Goal: Check status: Check status

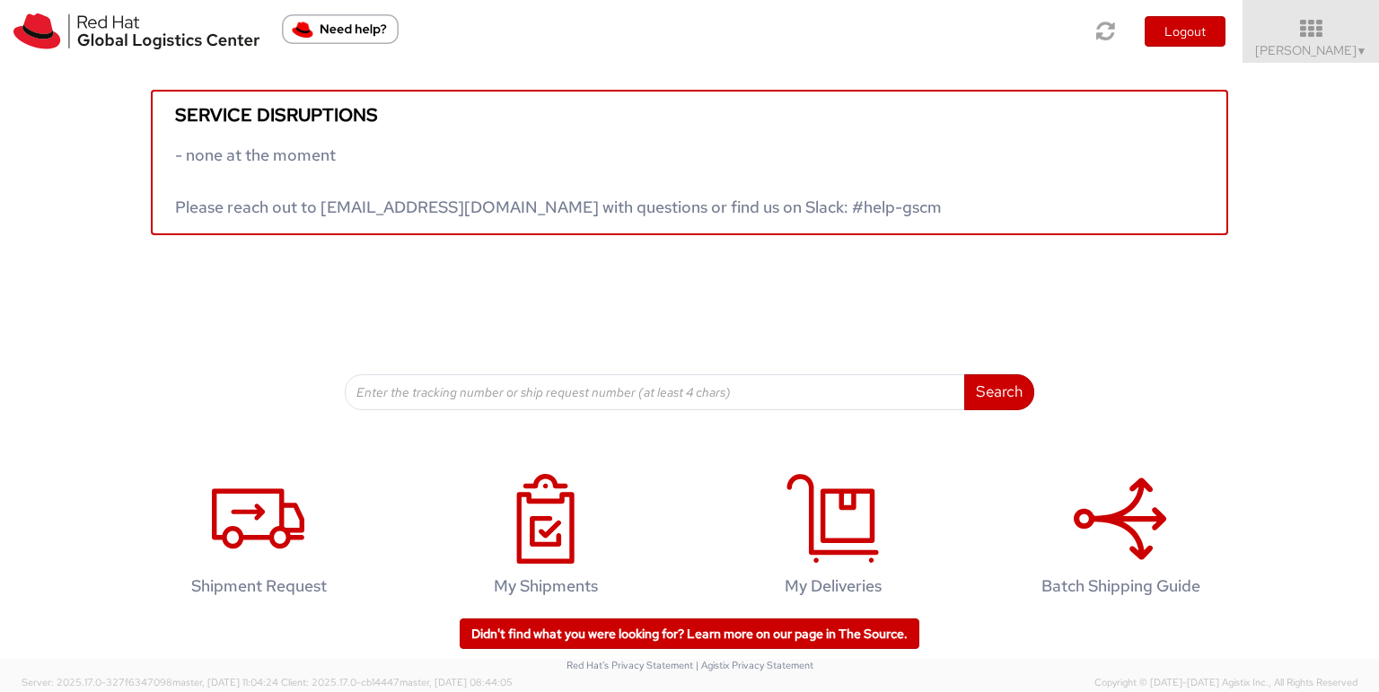
scroll to position [22, 0]
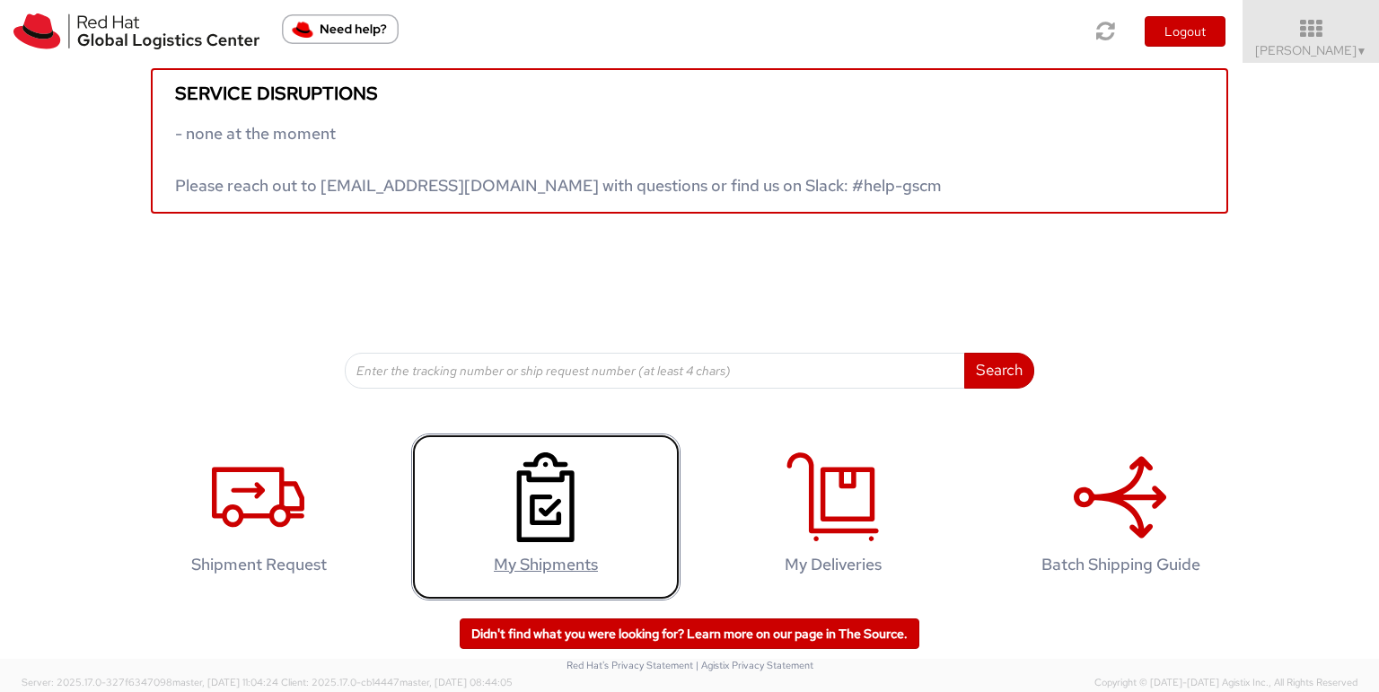
click at [546, 504] on use at bounding box center [545, 497] width 57 height 90
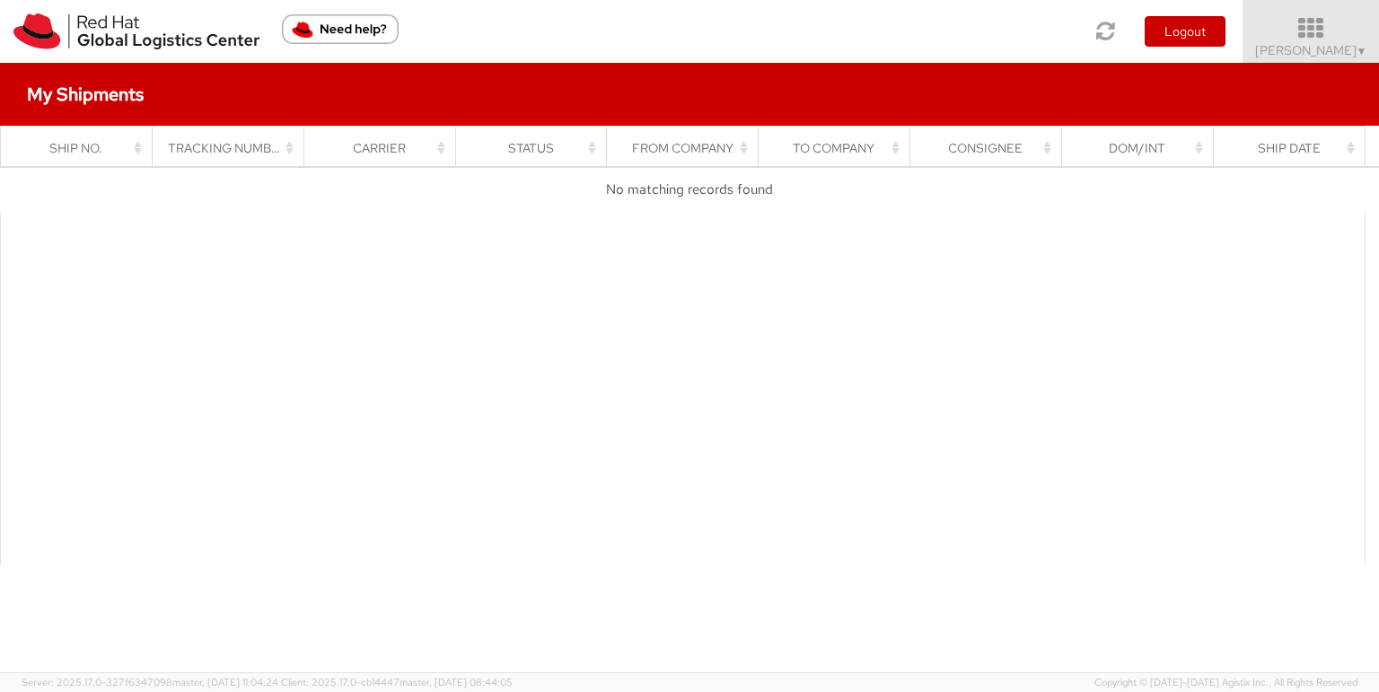
click at [1368, 48] on link "[PERSON_NAME] ▼" at bounding box center [1310, 31] width 136 height 63
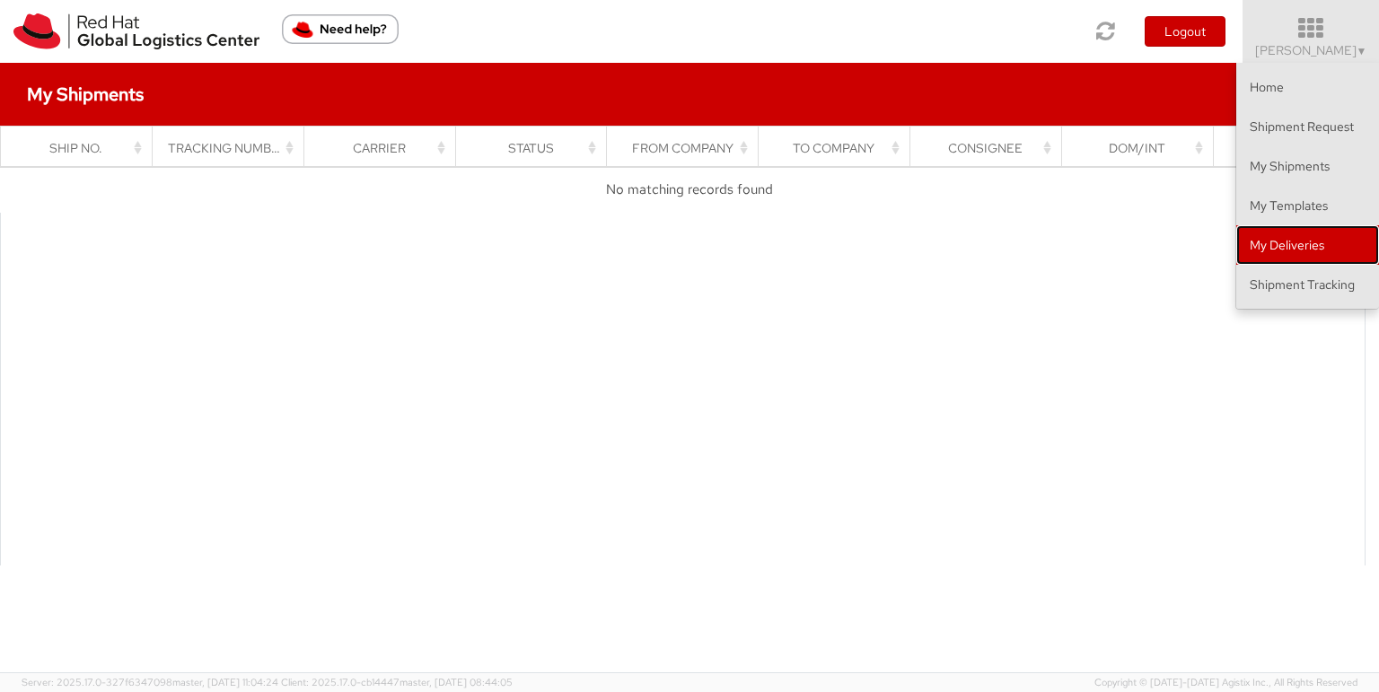
click at [1286, 245] on link "My Deliveries" at bounding box center [1307, 244] width 143 height 39
